Goal: Communication & Community: Participate in discussion

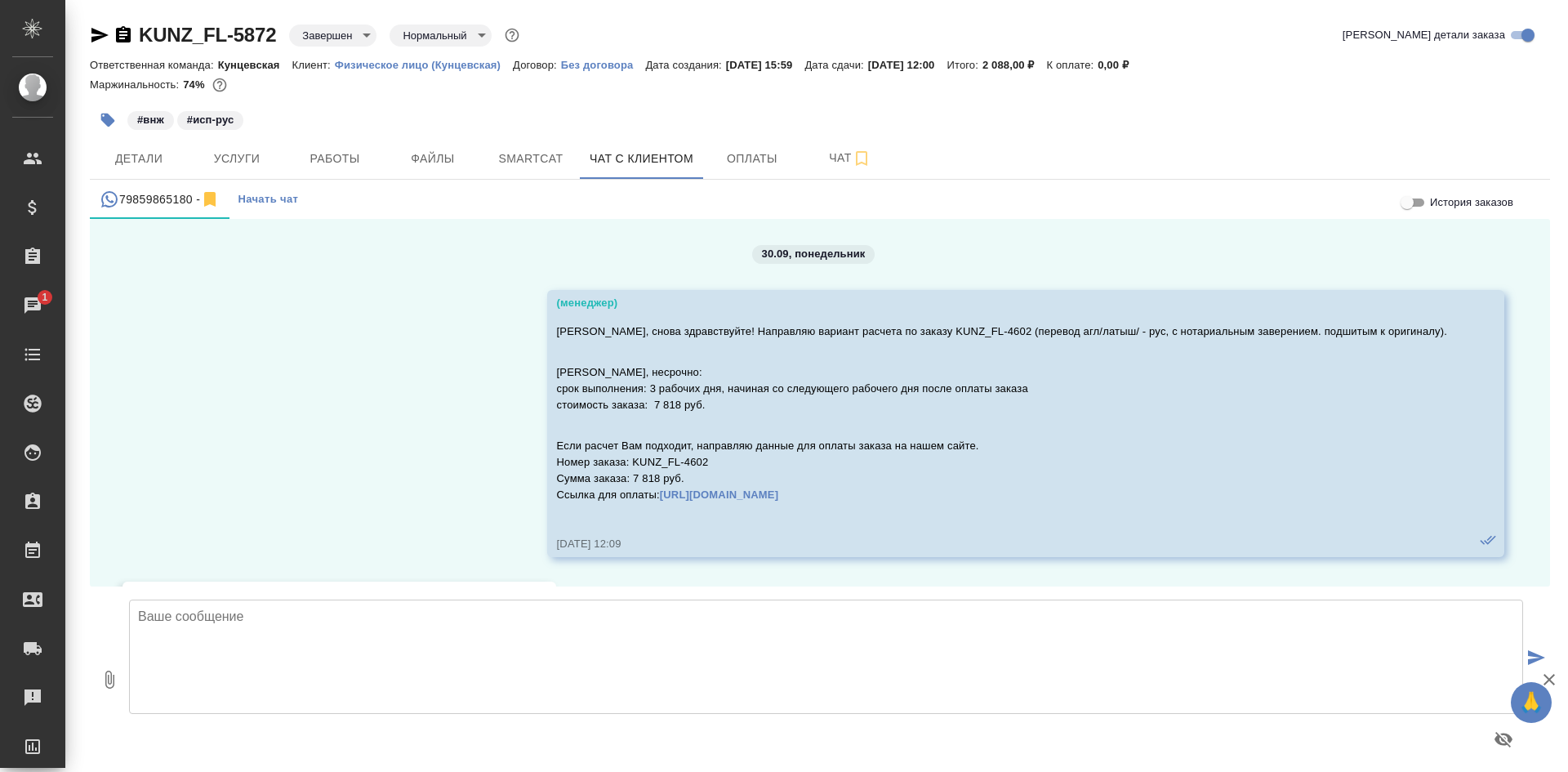
scroll to position [65327, 0]
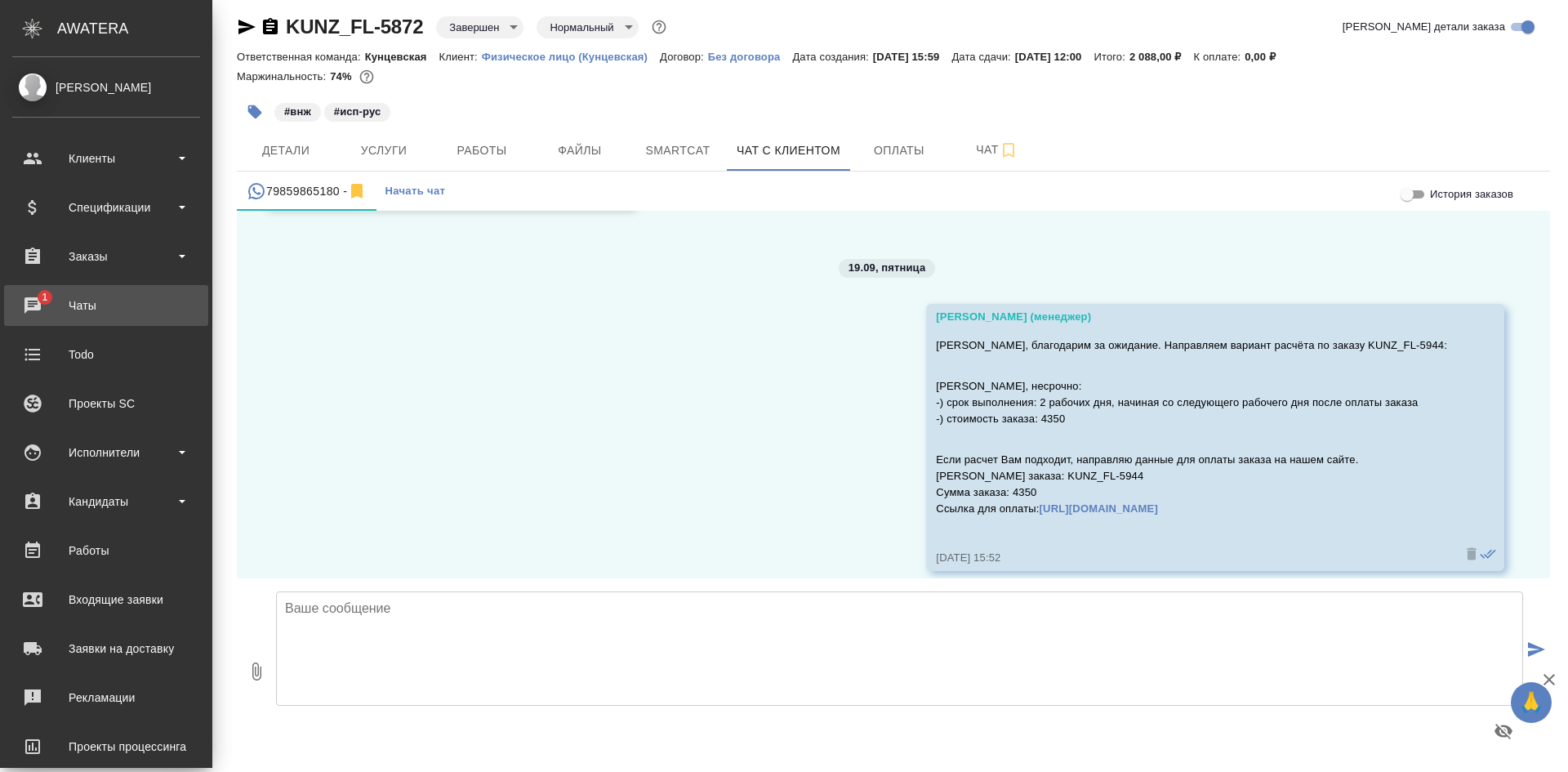
click at [75, 305] on div "Чаты" at bounding box center [106, 306] width 188 height 25
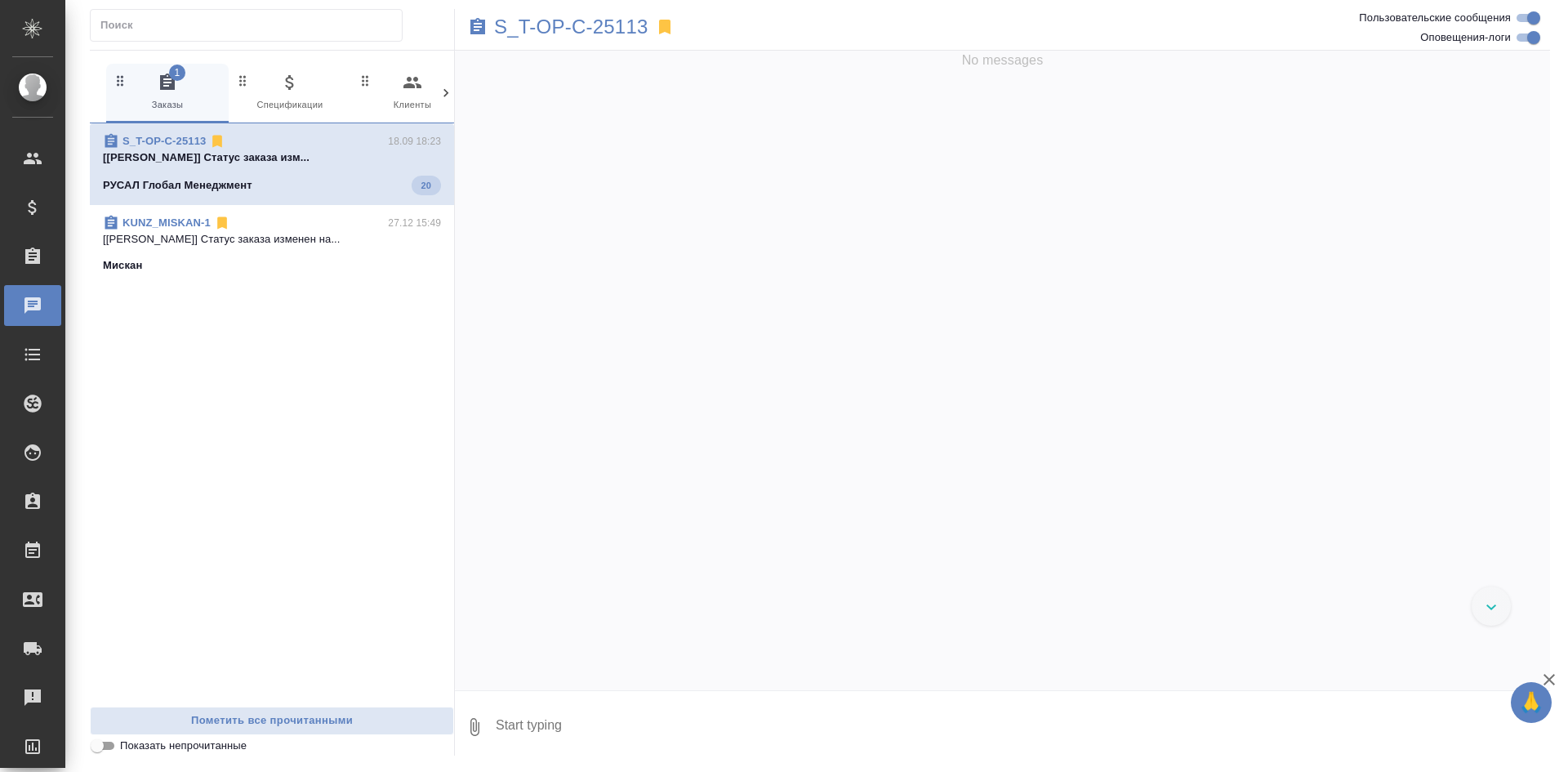
scroll to position [9403, 0]
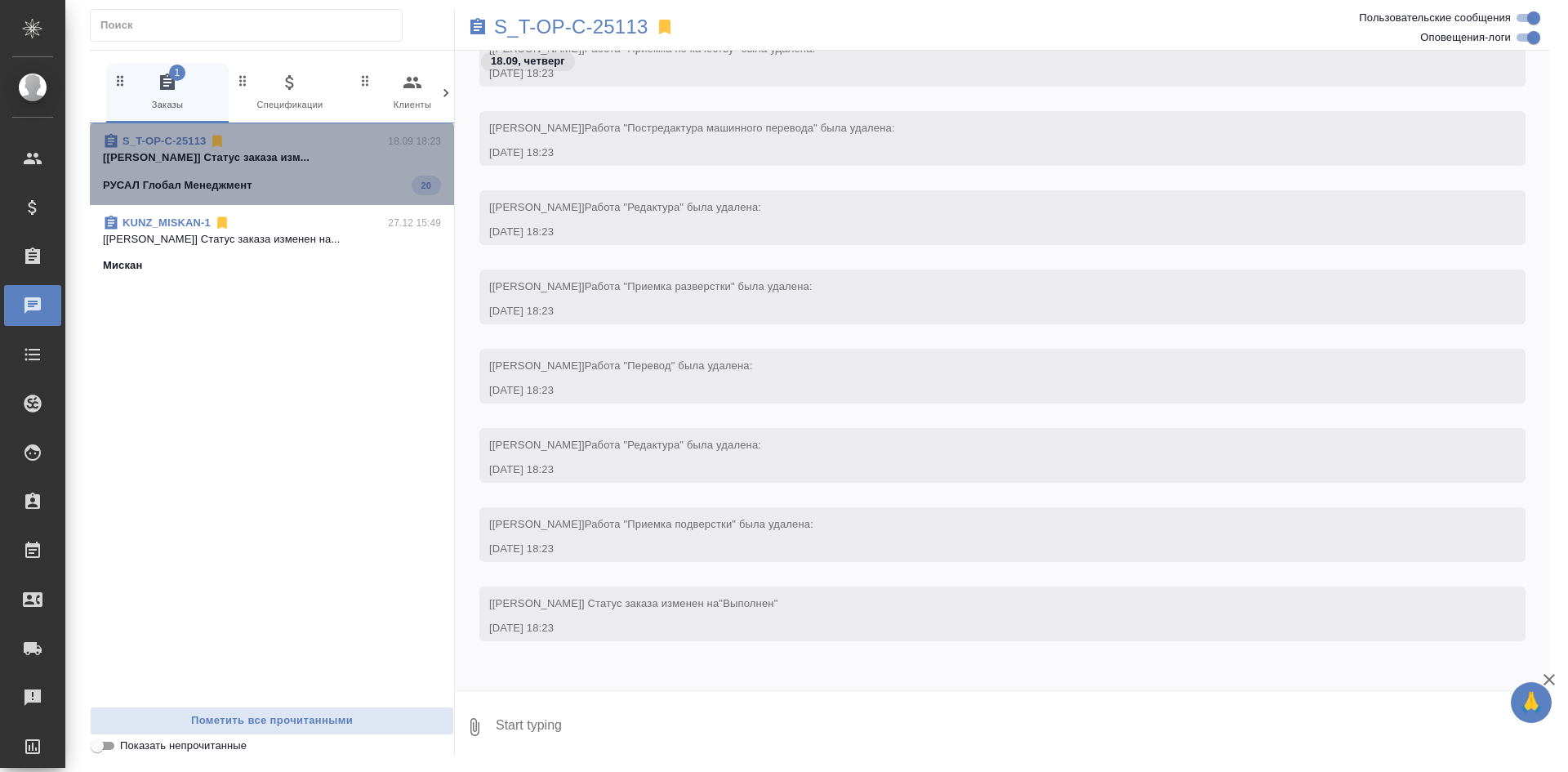
click at [324, 164] on p "[Журавлева Александра] Статус заказа изм..." at bounding box center [271, 157] width 338 height 16
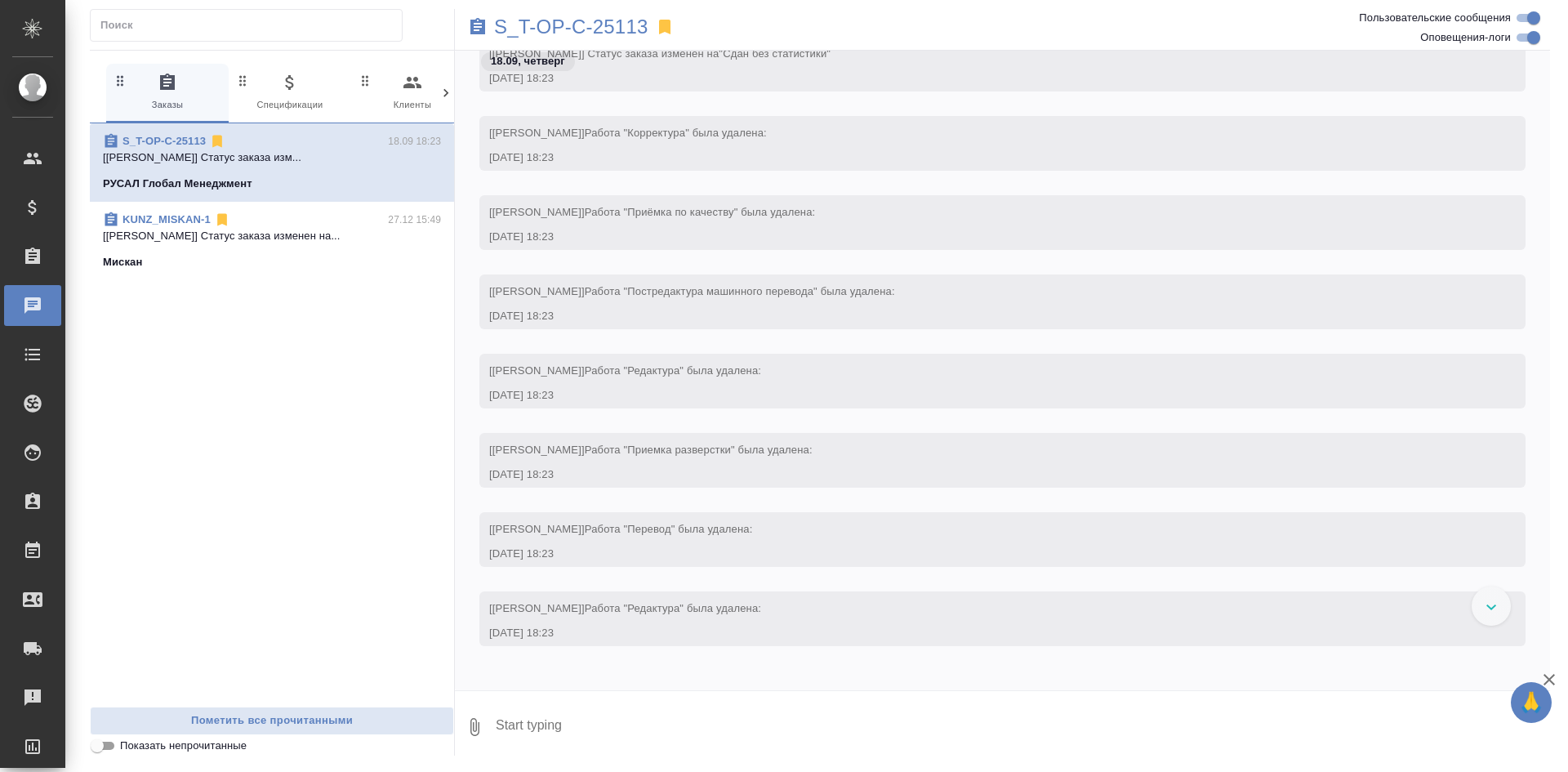
scroll to position [9174, 0]
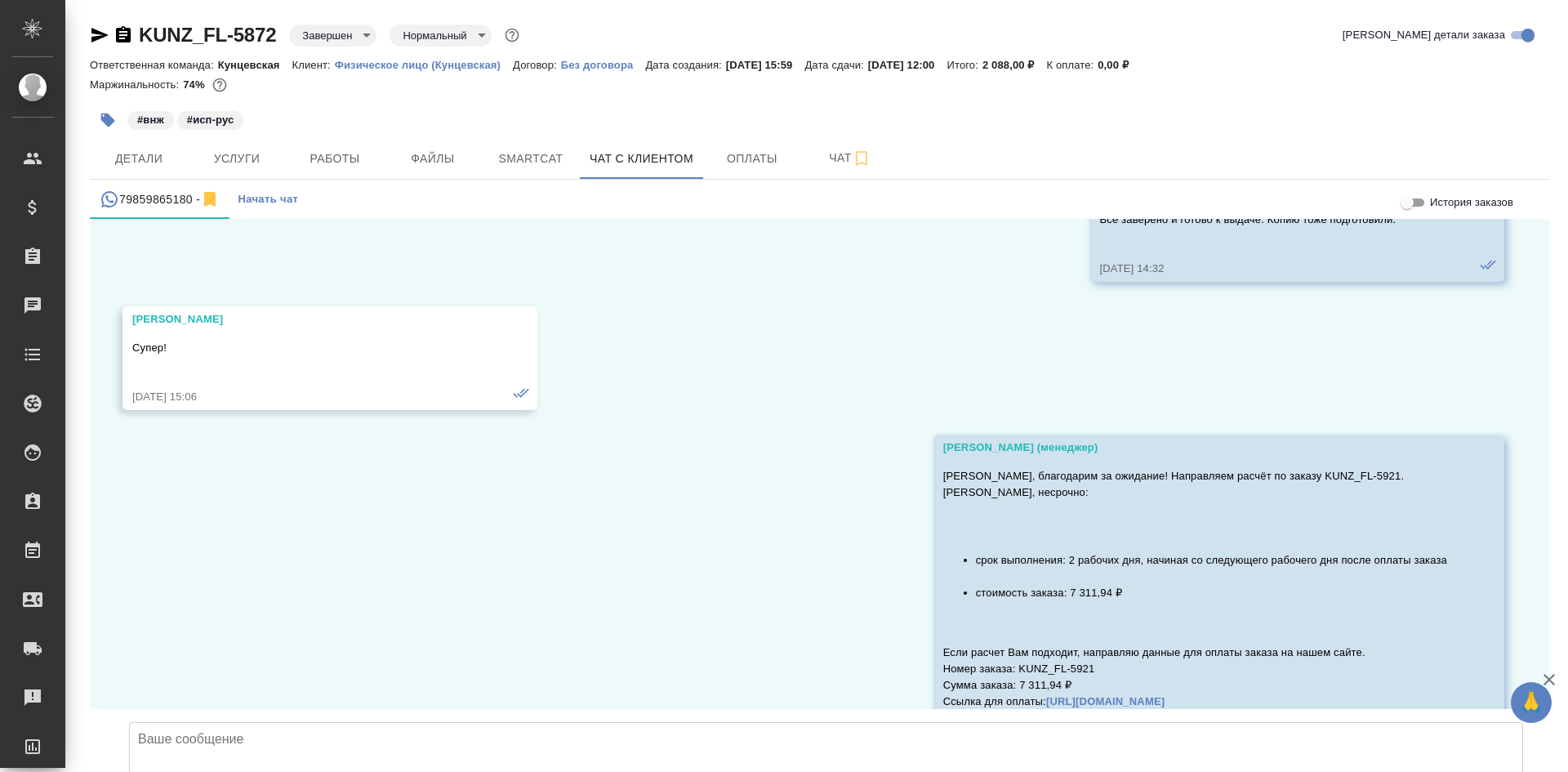
scroll to position [65327, 0]
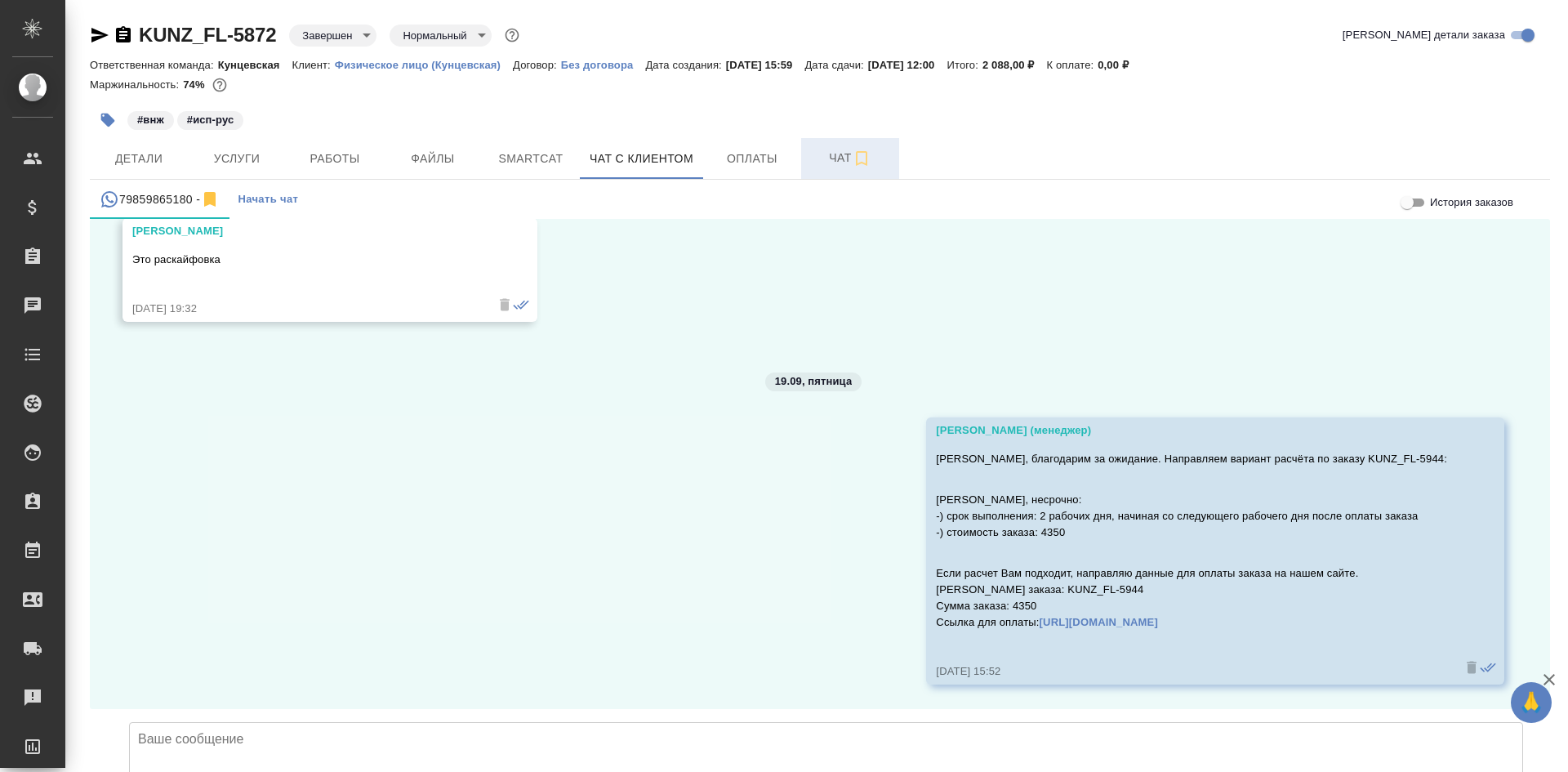
click at [834, 162] on span "Чат" at bounding box center [850, 157] width 78 height 20
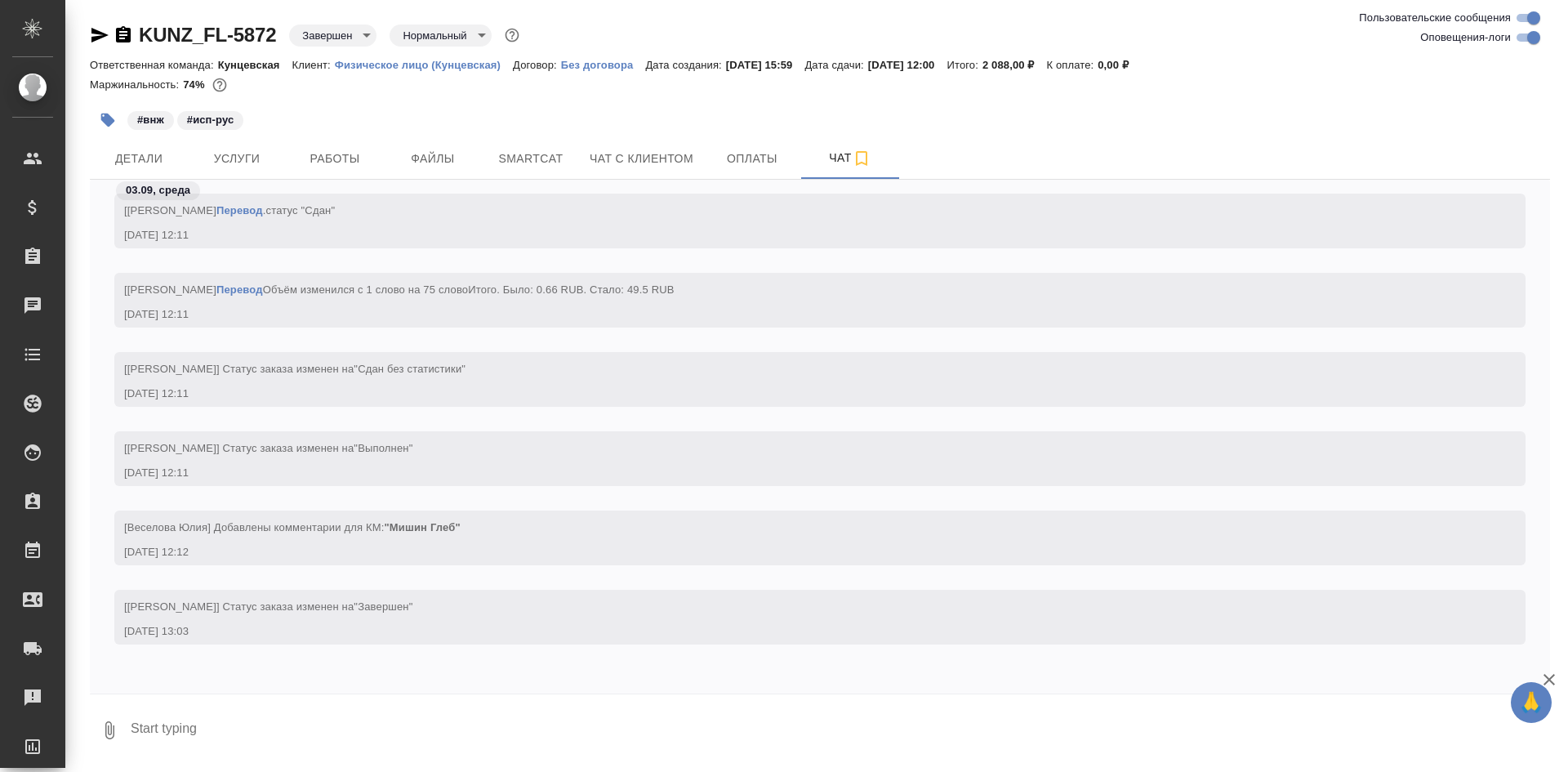
scroll to position [1577, 0]
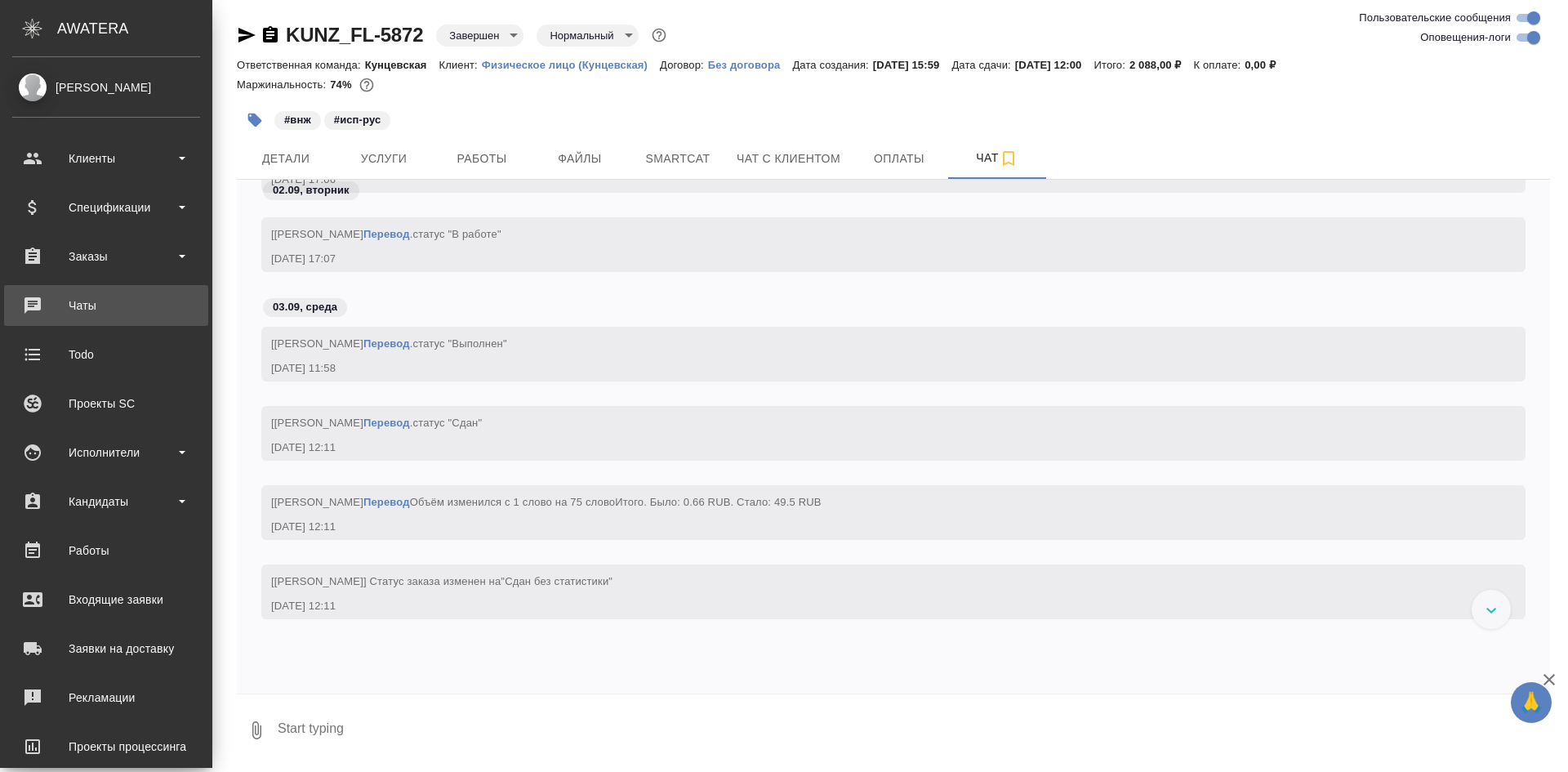
click at [116, 310] on div "Чаты" at bounding box center [106, 306] width 188 height 25
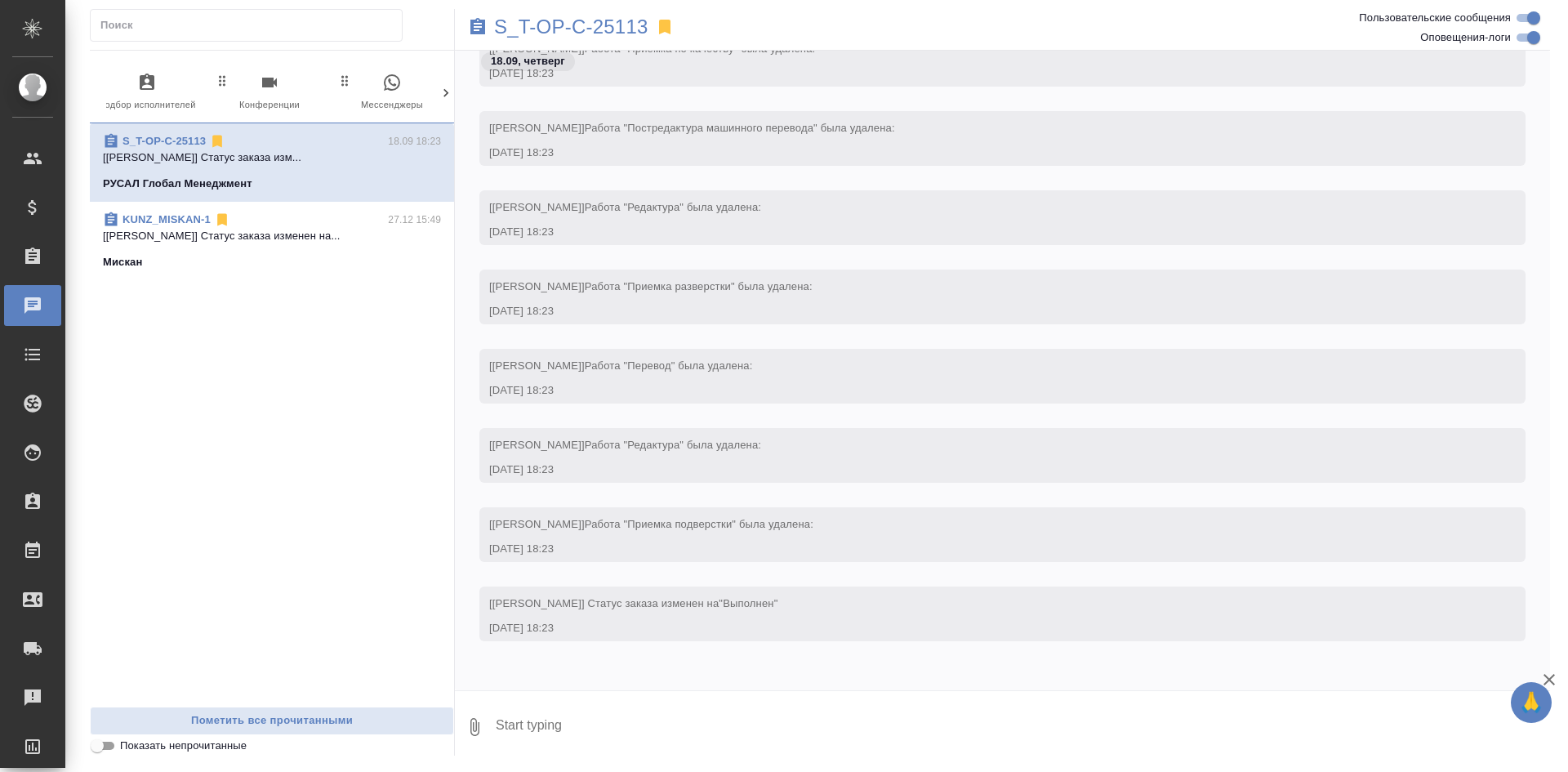
scroll to position [0, 771]
click at [372, 87] on icon "button" at bounding box center [376, 82] width 20 height 20
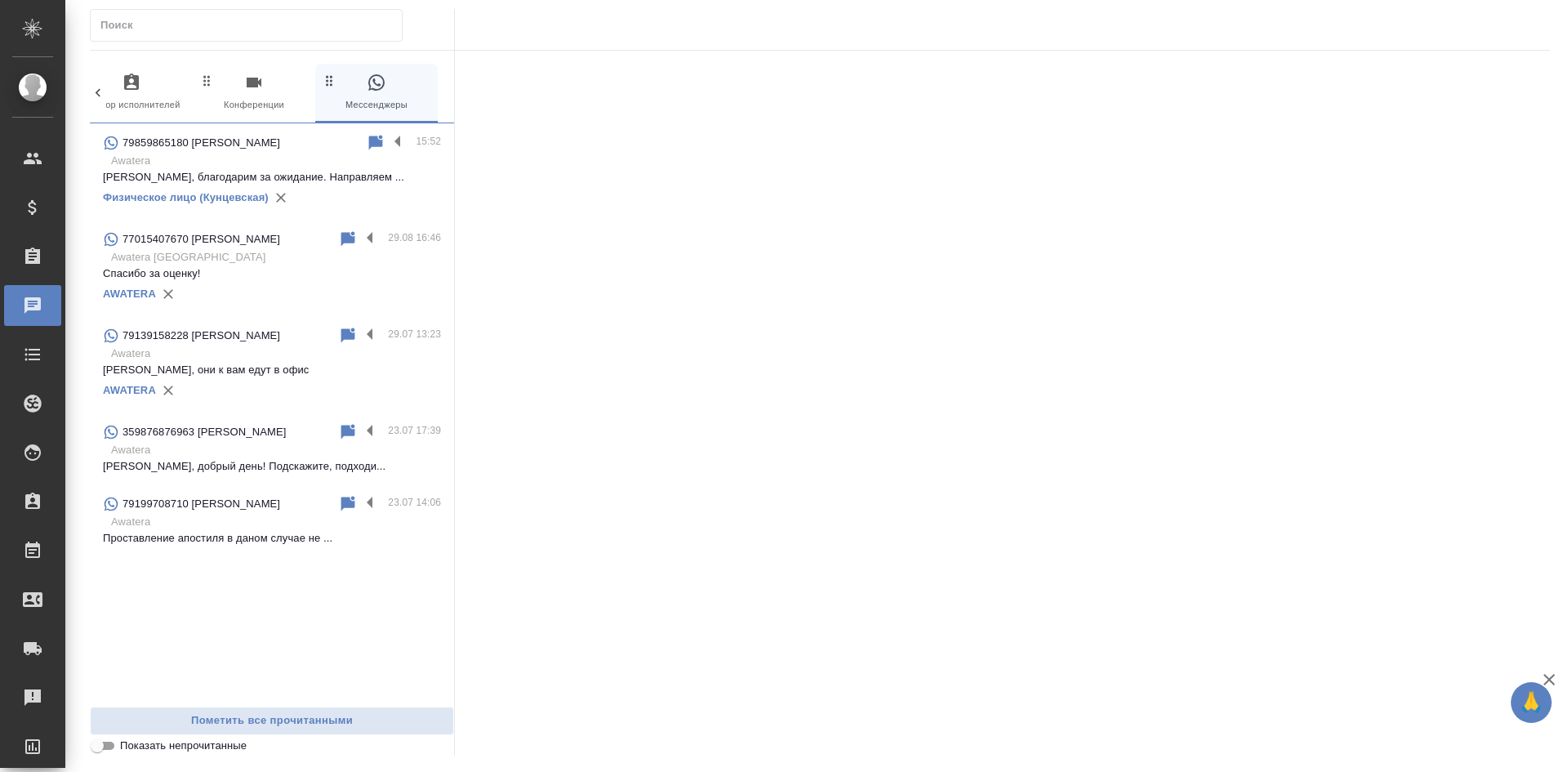
click at [288, 133] on div "79859865180 Карманов Лев 15:52 Awatera Лев, благодарим за ожидание. Направляем …" at bounding box center [271, 171] width 364 height 96
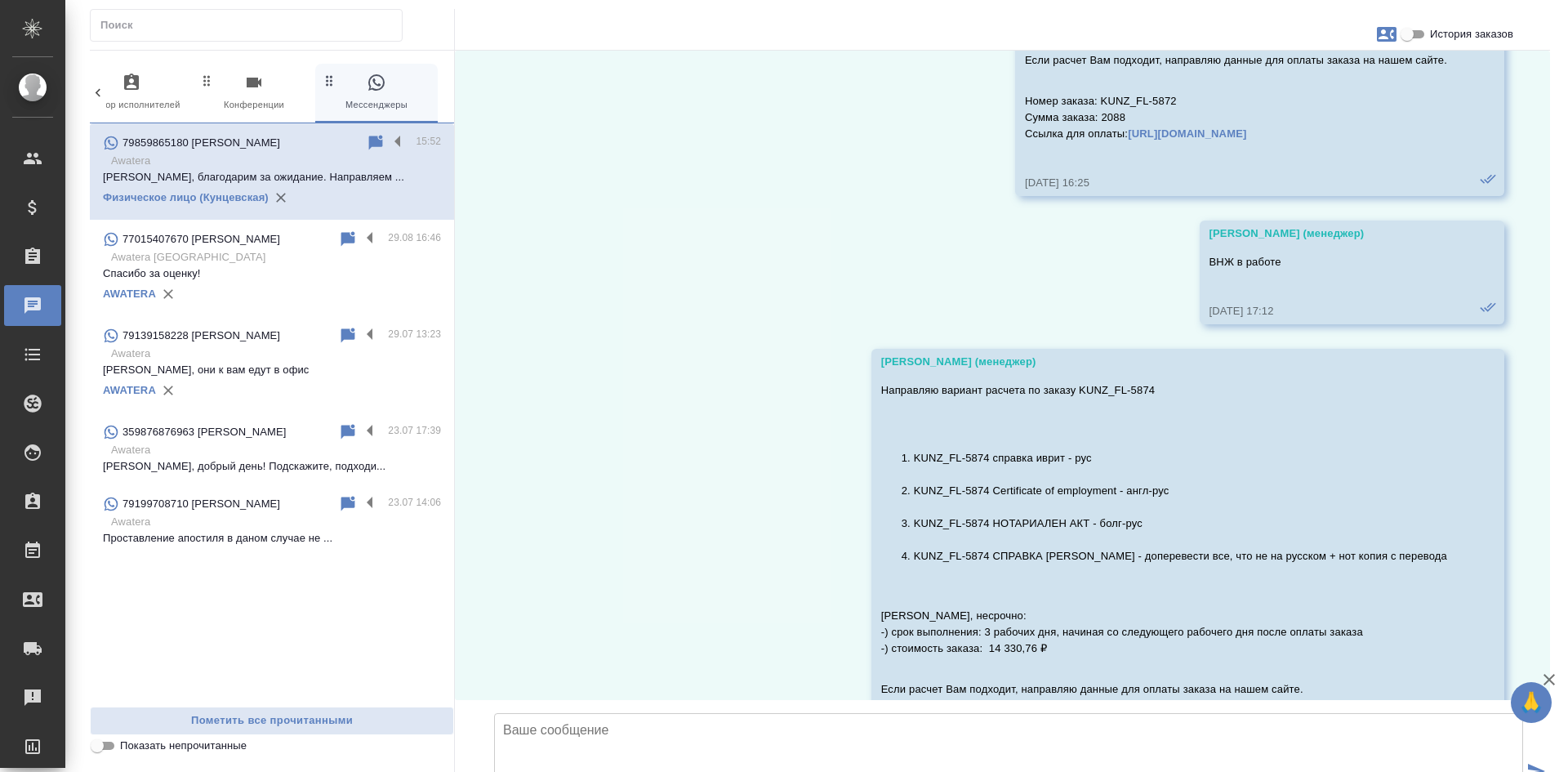
scroll to position [65691, 0]
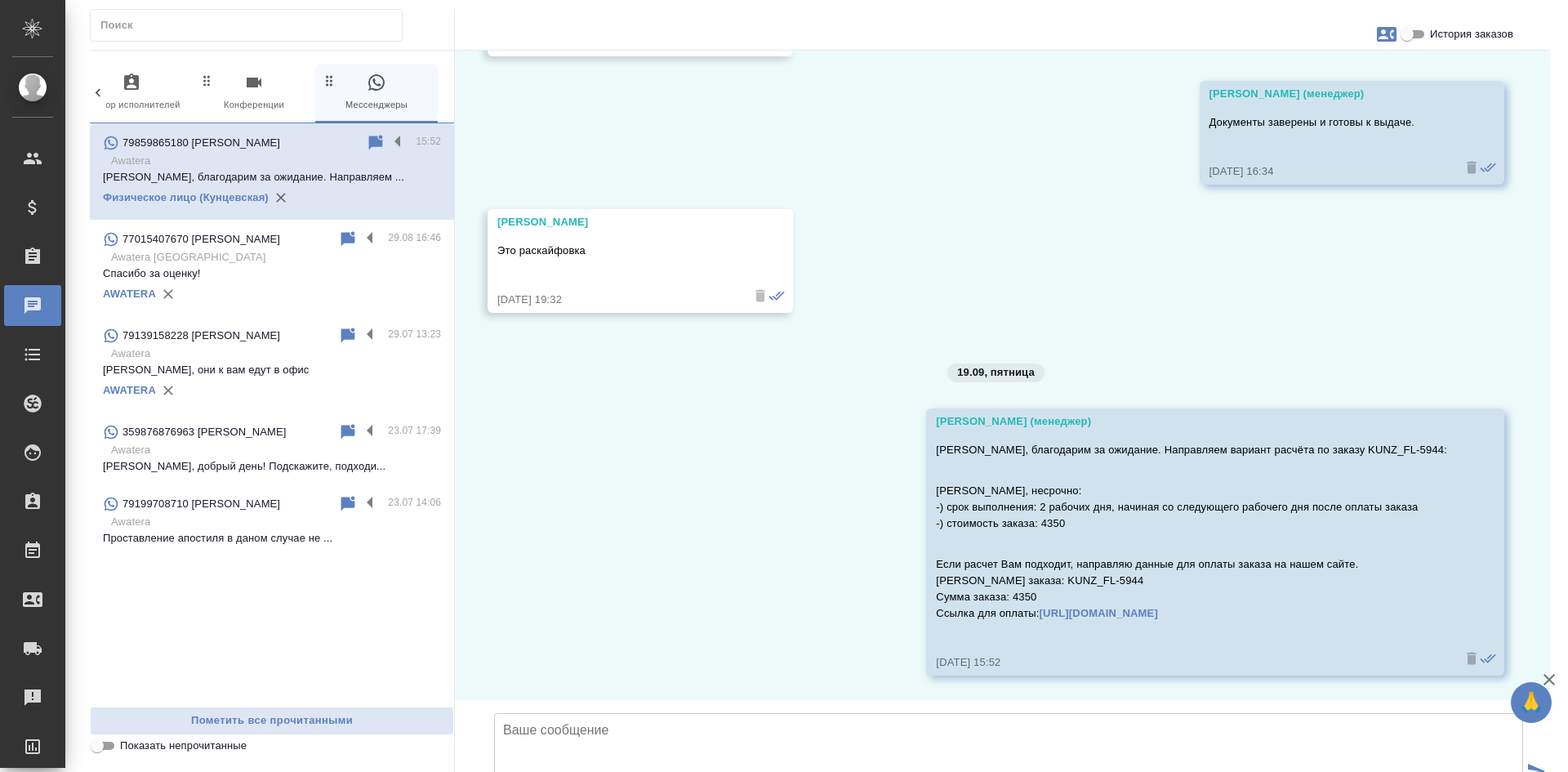
click at [1553, 678] on icon "button" at bounding box center [1549, 680] width 20 height 20
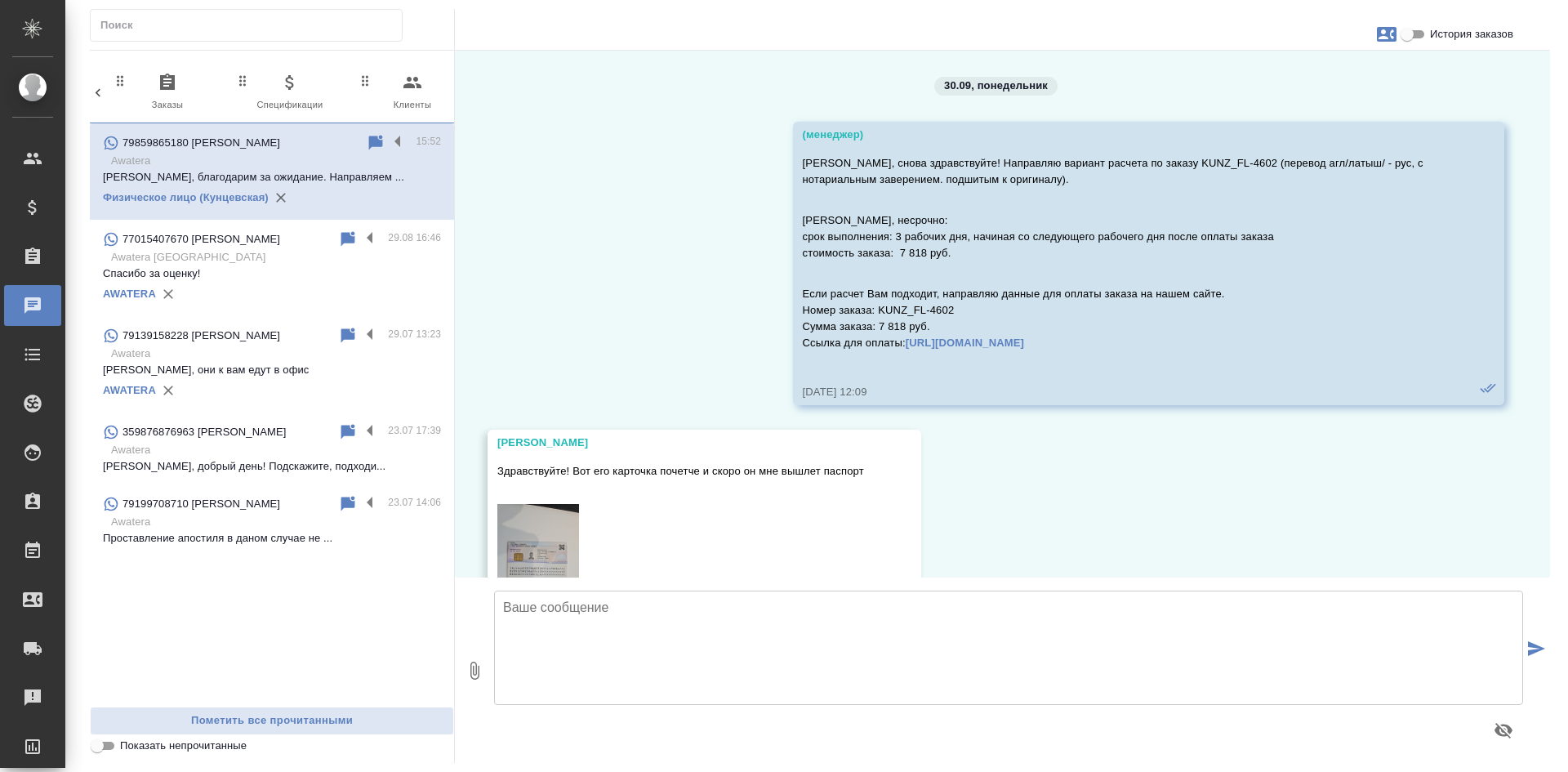
scroll to position [65691, 0]
